Goal: Transaction & Acquisition: Book appointment/travel/reservation

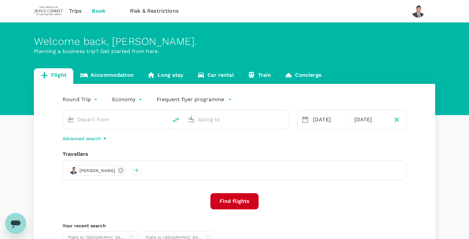
type input "Kuching Intl (KCH)"
type input "Kuala Lumpur Intl ([GEOGRAPHIC_DATA])"
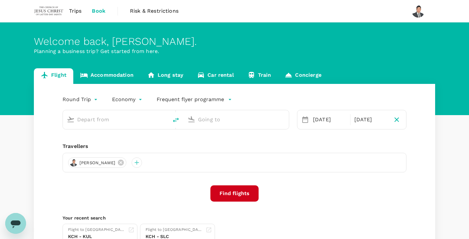
type input "Kuching Intl (KCH)"
type input "Kuala Lumpur Intl ([GEOGRAPHIC_DATA])"
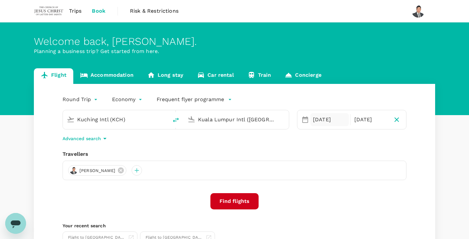
click at [326, 118] on div "[DATE]" at bounding box center [329, 119] width 38 height 13
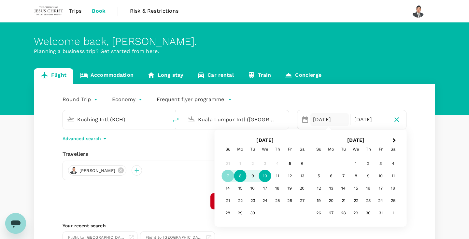
click at [238, 177] on div "8" at bounding box center [240, 176] width 12 height 12
click at [277, 177] on div "11" at bounding box center [277, 176] width 12 height 12
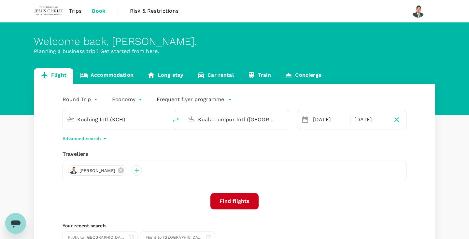
click at [235, 206] on button "Find flights" at bounding box center [234, 201] width 48 height 16
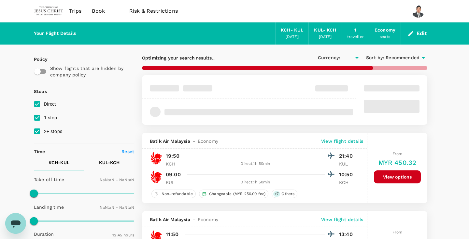
type input "MYR"
type input "1440"
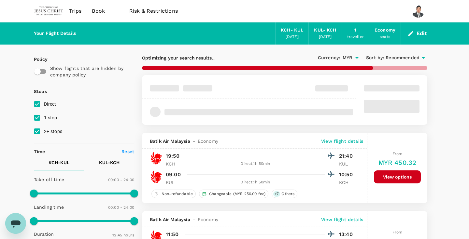
type input "790"
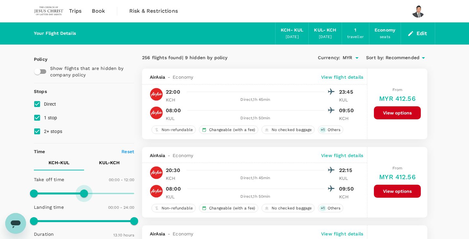
type input "690"
drag, startPoint x: 134, startPoint y: 193, endPoint x: 83, endPoint y: 195, distance: 51.8
click at [83, 195] on span at bounding box center [82, 194] width 8 height 8
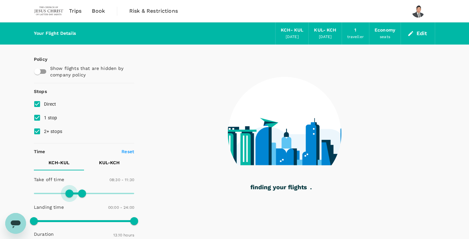
type input "540"
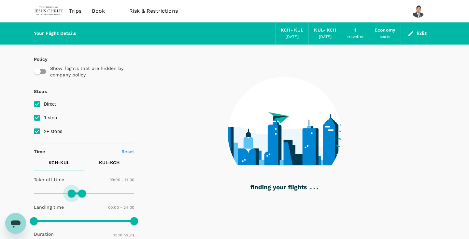
drag, startPoint x: 43, startPoint y: 194, endPoint x: 71, endPoint y: 196, distance: 28.1
click at [71, 196] on span at bounding box center [72, 194] width 8 height 8
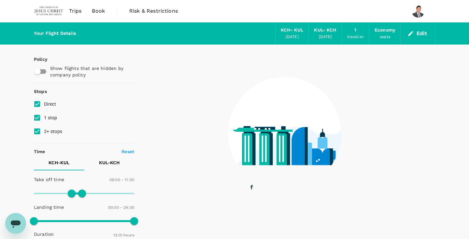
type input "0"
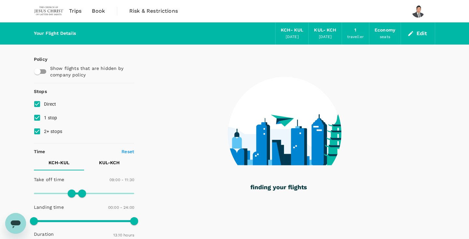
click at [112, 165] on p "KUL - KCH" at bounding box center [109, 163] width 21 height 7
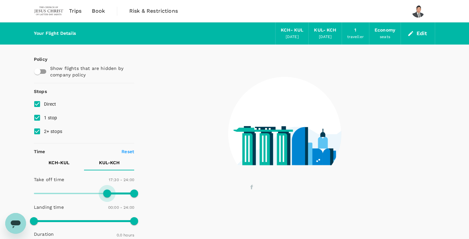
type input "1020"
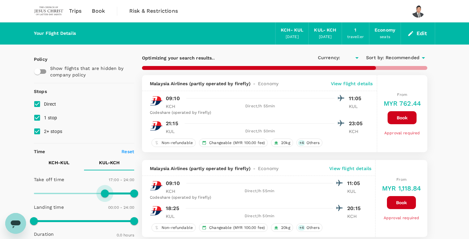
type input "MYR"
drag, startPoint x: 36, startPoint y: 194, endPoint x: 105, endPoint y: 197, distance: 69.1
click at [105, 197] on span at bounding box center [105, 194] width 8 height 8
type input "100"
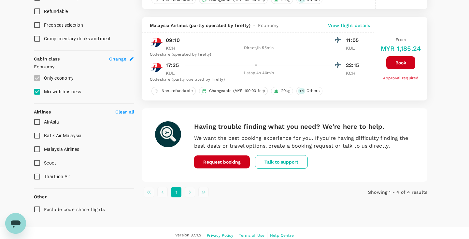
scroll to position [307, 0]
click at [49, 120] on span "AirAsia" at bounding box center [51, 121] width 15 height 5
click at [44, 120] on input "AirAsia" at bounding box center [37, 122] width 14 height 14
checkbox input "true"
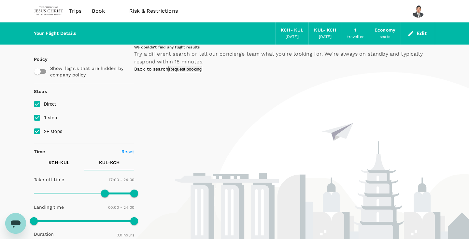
scroll to position [0, 0]
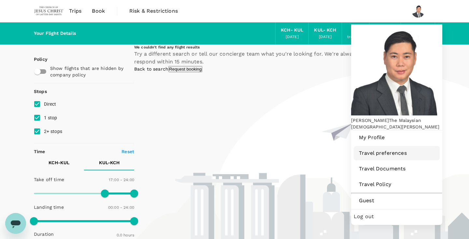
click at [381, 149] on span "Travel preferences" at bounding box center [397, 153] width 76 height 8
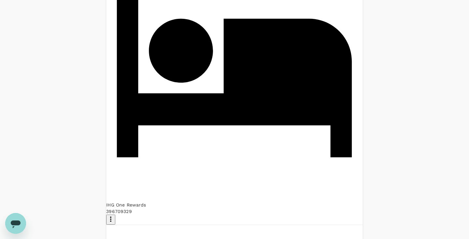
scroll to position [160, 0]
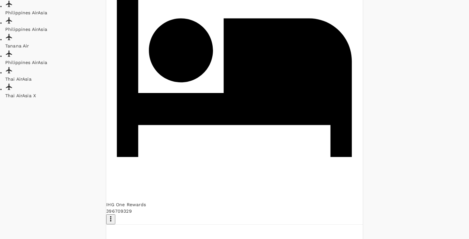
type input "AirAsia"
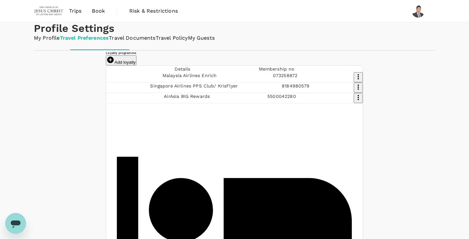
scroll to position [0, 0]
click at [100, 10] on span "Book" at bounding box center [98, 11] width 13 height 8
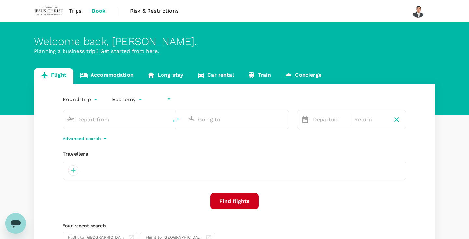
type input "undefined, undefined (any)"
type input "Kuching Intl (KCH)"
type input "Kuala Lumpur Intl ([GEOGRAPHIC_DATA])"
type input "Kuching Intl (KCH)"
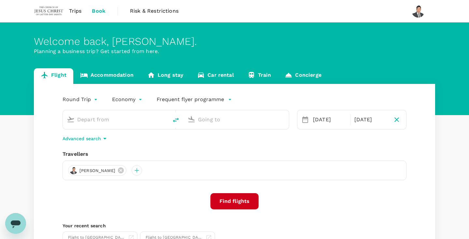
type input "Kuala Lumpur Intl ([GEOGRAPHIC_DATA])"
click at [236, 201] on button "Find flights" at bounding box center [234, 201] width 48 height 16
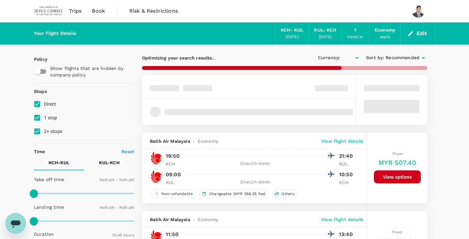
type input "MYR"
type input "1440"
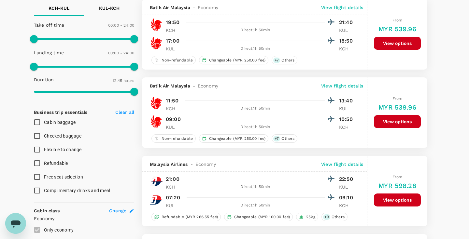
type input "790"
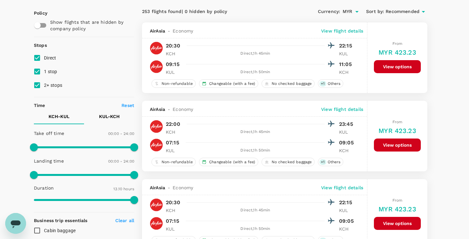
scroll to position [71, 0]
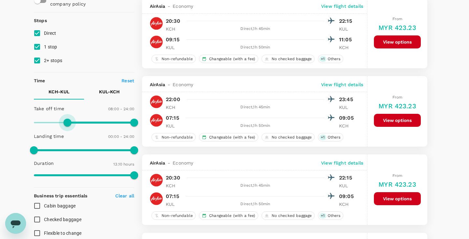
type input "510"
drag, startPoint x: 35, startPoint y: 120, endPoint x: 69, endPoint y: 125, distance: 34.2
click at [69, 125] on span at bounding box center [69, 123] width 8 height 8
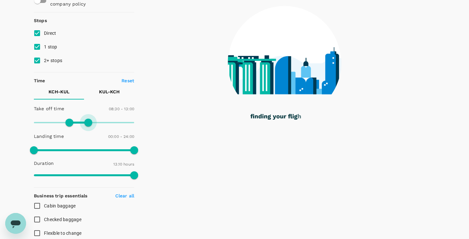
type input "750"
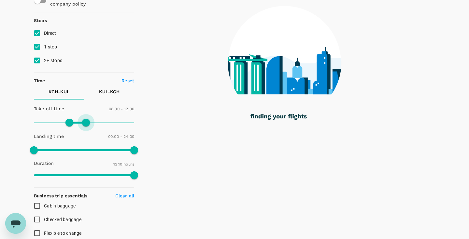
drag, startPoint x: 135, startPoint y: 124, endPoint x: 87, endPoint y: 124, distance: 47.9
click at [87, 124] on span at bounding box center [86, 123] width 8 height 8
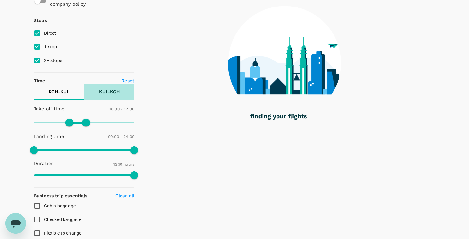
click at [106, 90] on p "KUL - KCH" at bounding box center [109, 92] width 21 height 7
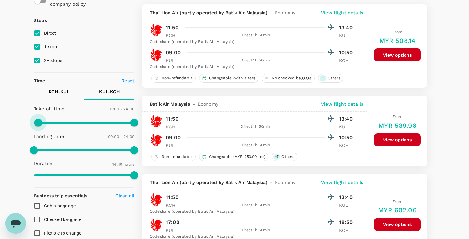
type input "990"
drag, startPoint x: 37, startPoint y: 122, endPoint x: 104, endPoint y: 126, distance: 66.5
click at [104, 126] on span at bounding box center [103, 123] width 8 height 8
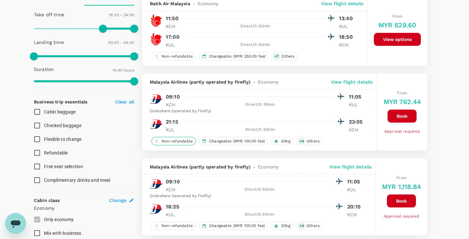
scroll to position [167, 0]
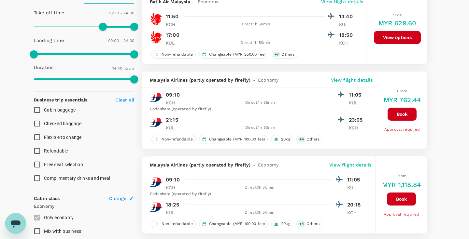
click at [350, 79] on p "View flight details" at bounding box center [352, 80] width 42 height 7
click at [403, 115] on button "Book" at bounding box center [402, 114] width 29 height 13
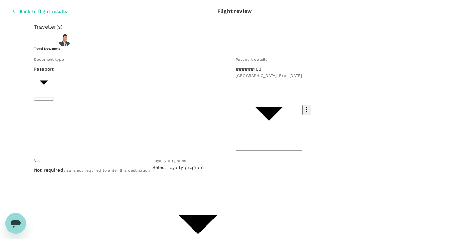
click at [445, 56] on div at bounding box center [234, 119] width 469 height 239
click at [282, 163] on li "Add new" at bounding box center [281, 163] width 33 height 12
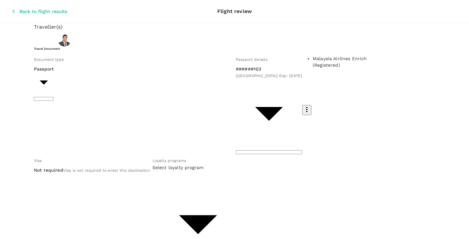
click at [364, 63] on ul "Malaysia Airlines Enrich (Registered)" at bounding box center [349, 61] width 72 height 13
type input "malay"
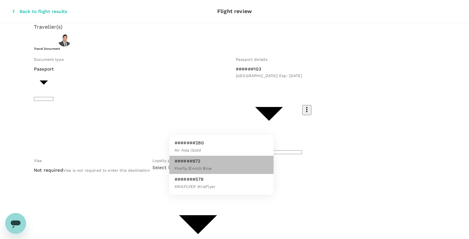
click at [232, 166] on li "######872 Firefly | Enrich Blue" at bounding box center [221, 165] width 104 height 18
type input "40c86779-58c9-483a-967d-5f26e37df686"
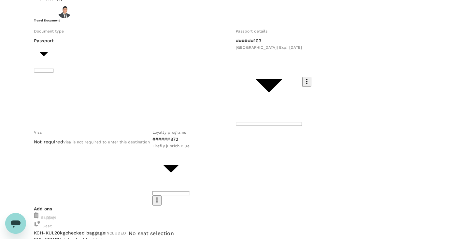
scroll to position [28, 0]
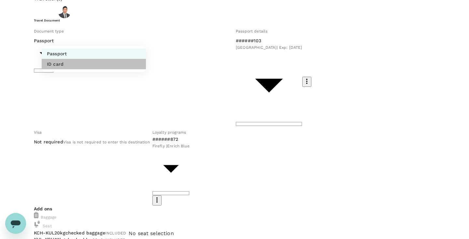
click at [107, 69] on li "ID card" at bounding box center [94, 64] width 104 height 10
type input "Id card"
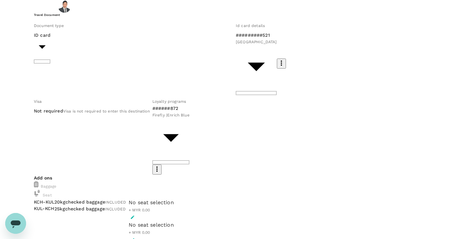
scroll to position [45, 0]
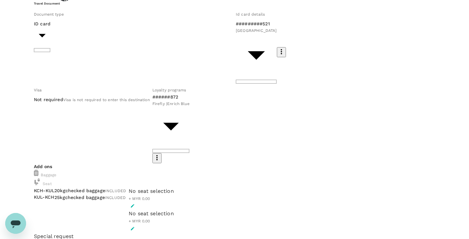
type input "9e515c1d-fcbb-4633-9c5f-cd35f1f3bf43"
type textarea "M"
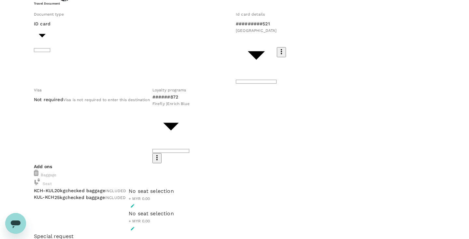
type textarea "Visit with"
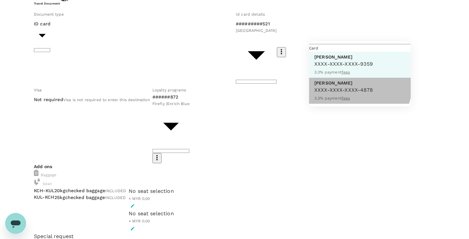
click at [348, 86] on p "[PERSON_NAME]" at bounding box center [343, 83] width 59 height 7
type input "9e9e034c-574a-4685-8da4-9aa8061f6224"
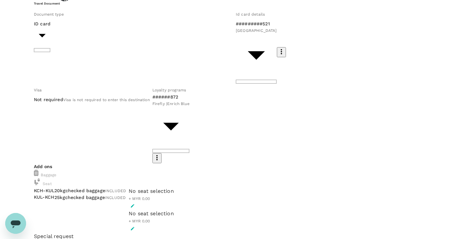
type textarea "Visit healthcare projects in [GEOGRAPHIC_DATA]"
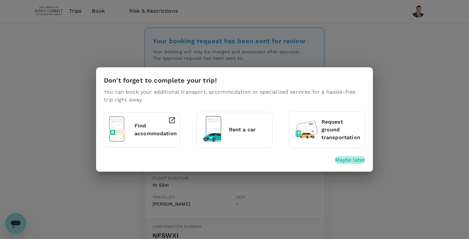
click at [349, 162] on p "Maybe later" at bounding box center [350, 160] width 30 height 8
